Goal: Check status: Check status

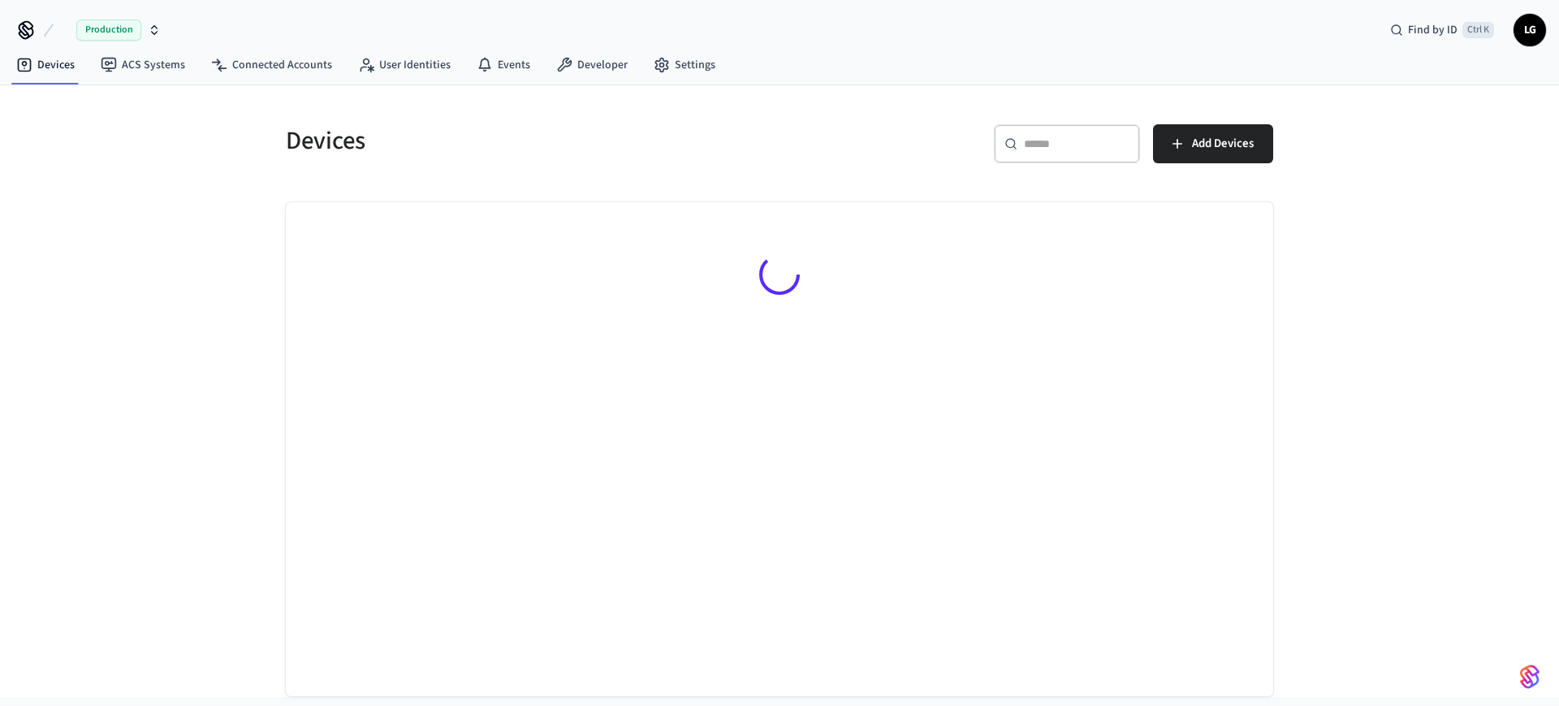
click at [1083, 140] on input "text" at bounding box center [1077, 144] width 106 height 16
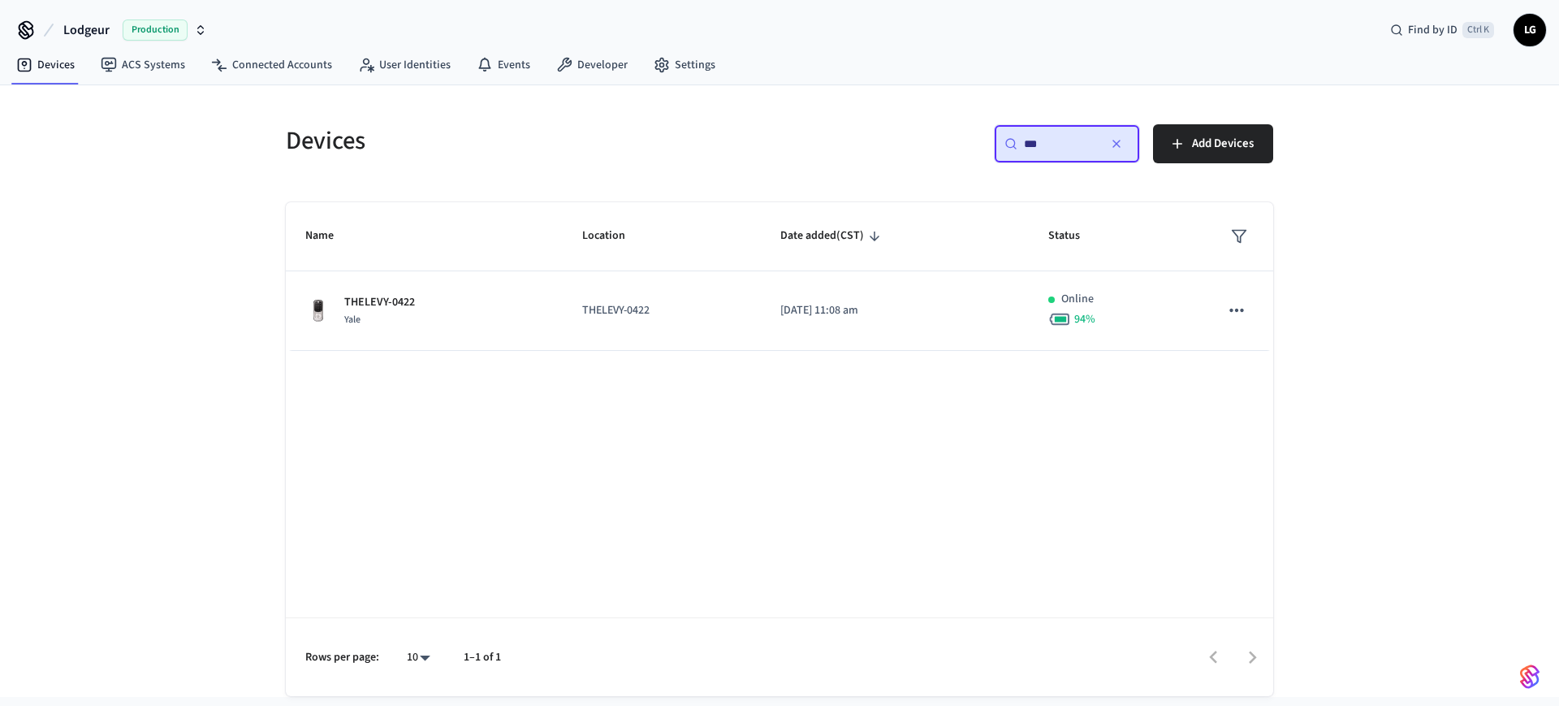
type input "***"
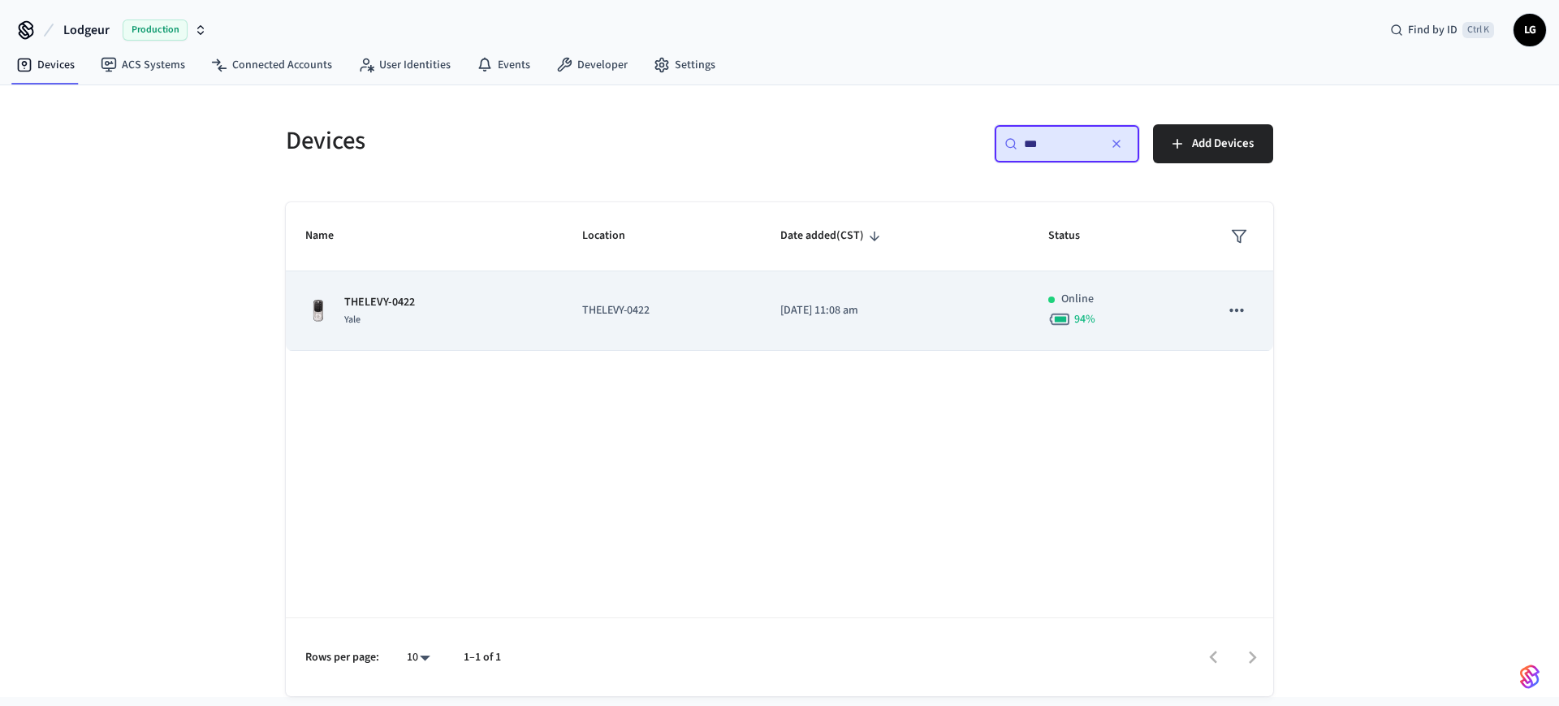
click at [568, 282] on td "THELEVY-0422" at bounding box center [662, 311] width 198 height 80
